Goal: Find specific page/section: Find specific page/section

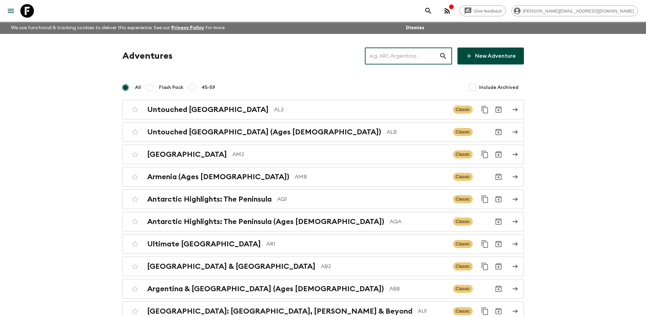
click at [400, 54] on input "text" at bounding box center [402, 55] width 74 height 19
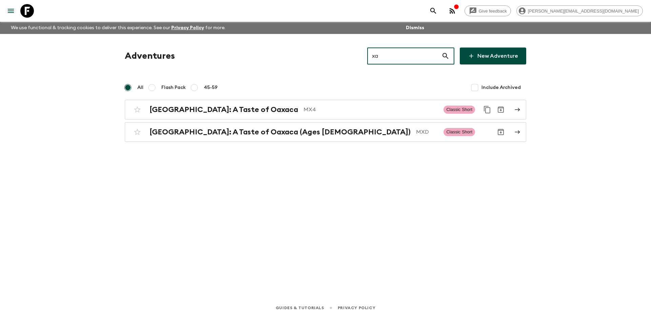
type input "x"
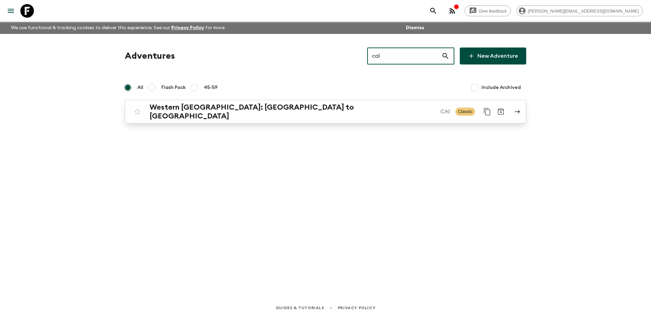
type input "ca1"
click at [440, 112] on p "CA1" at bounding box center [444, 111] width 9 height 8
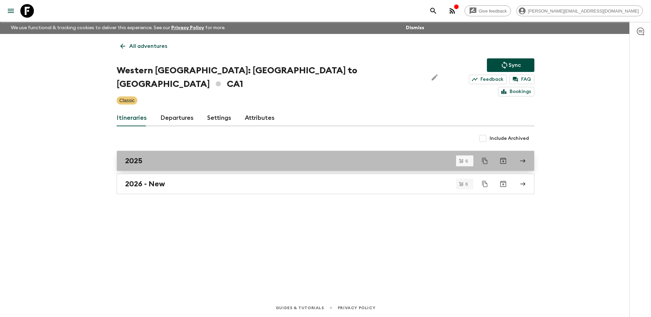
click at [279, 156] on div "2025" at bounding box center [319, 160] width 388 height 9
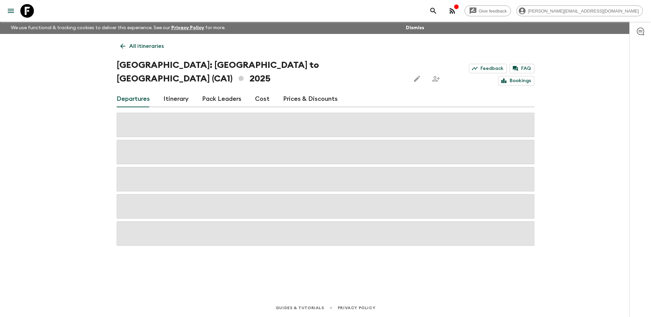
click at [172, 91] on link "Itinerary" at bounding box center [175, 99] width 25 height 16
